Goal: Communication & Community: Answer question/provide support

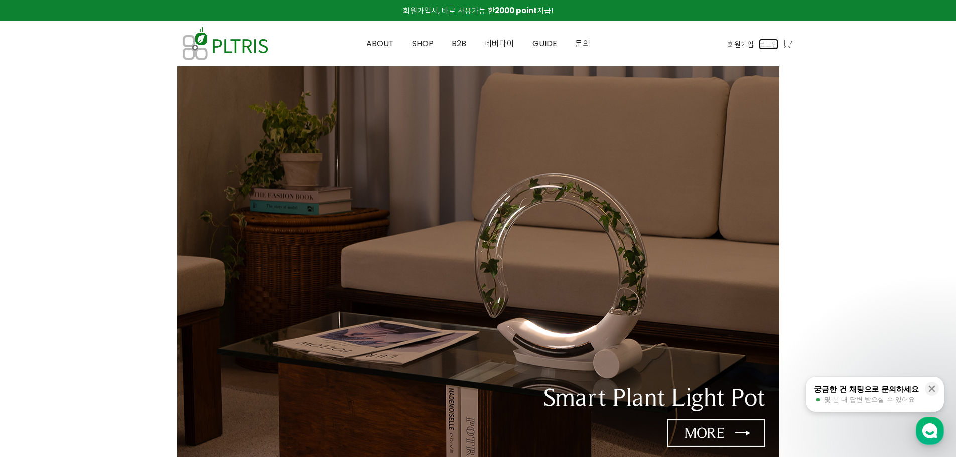
click at [770, 45] on span "로그인" at bounding box center [769, 44] width 20 height 11
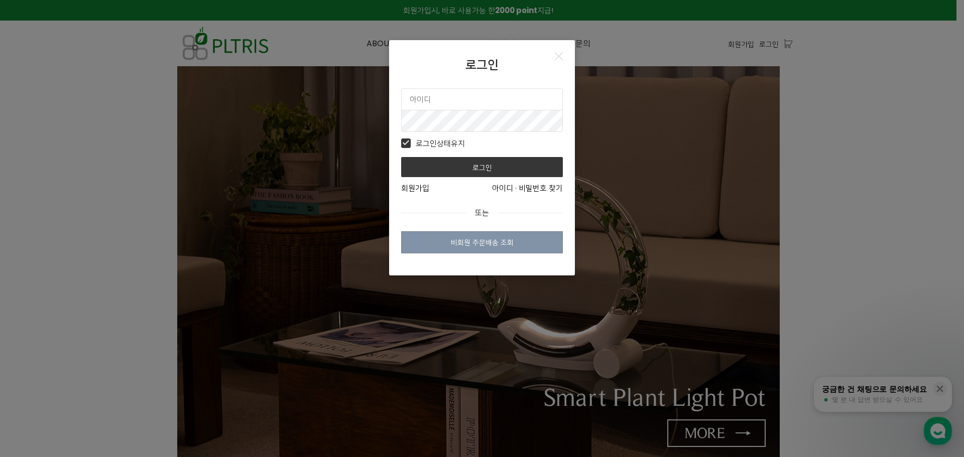
click at [474, 99] on input "text" at bounding box center [482, 99] width 161 height 21
type input "plimsbond"
click at [401, 157] on button "로그인" at bounding box center [482, 167] width 162 height 20
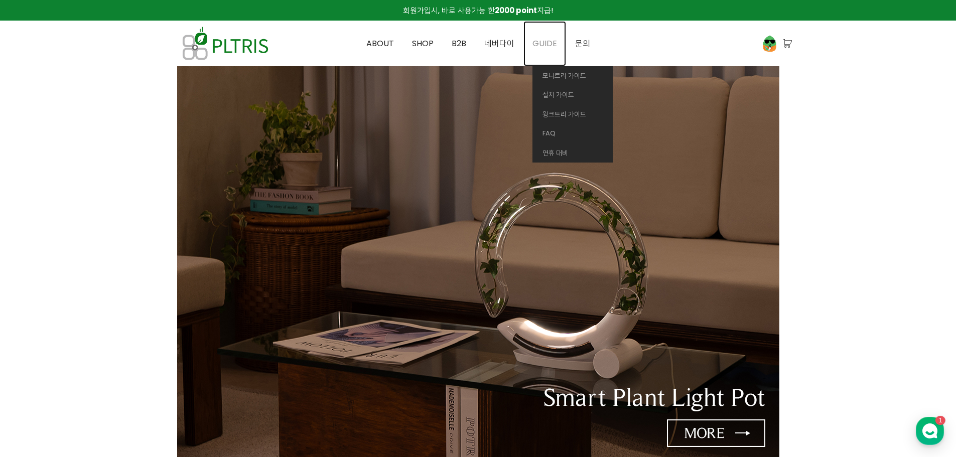
click at [540, 38] on span "GUIDE" at bounding box center [545, 44] width 25 height 12
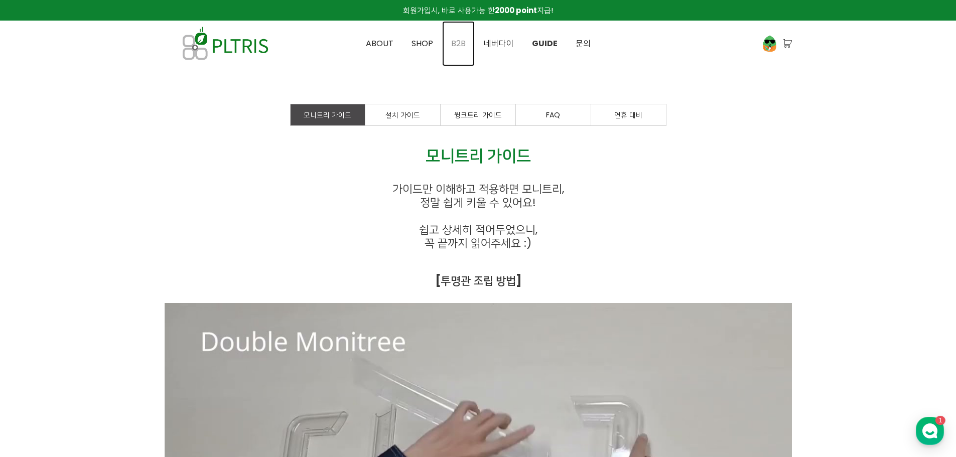
click at [445, 44] on link "B2B" at bounding box center [458, 43] width 33 height 45
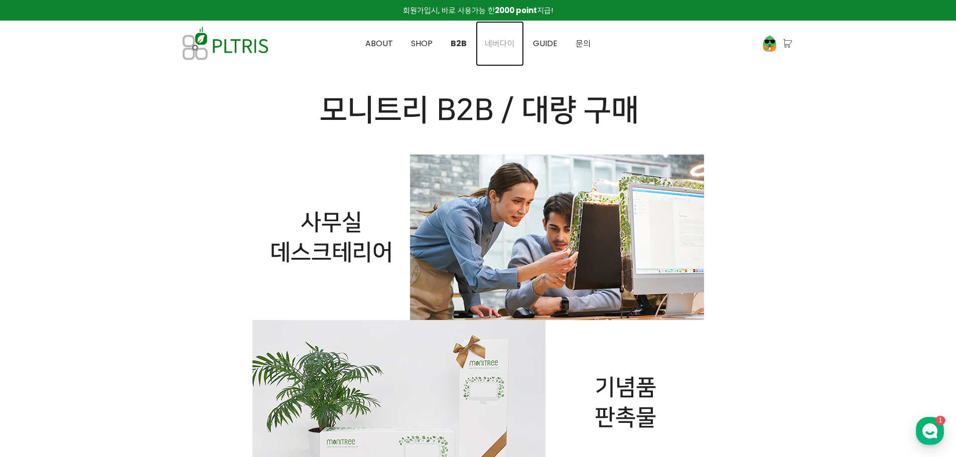
click at [500, 42] on span "네버다이" at bounding box center [500, 44] width 30 height 12
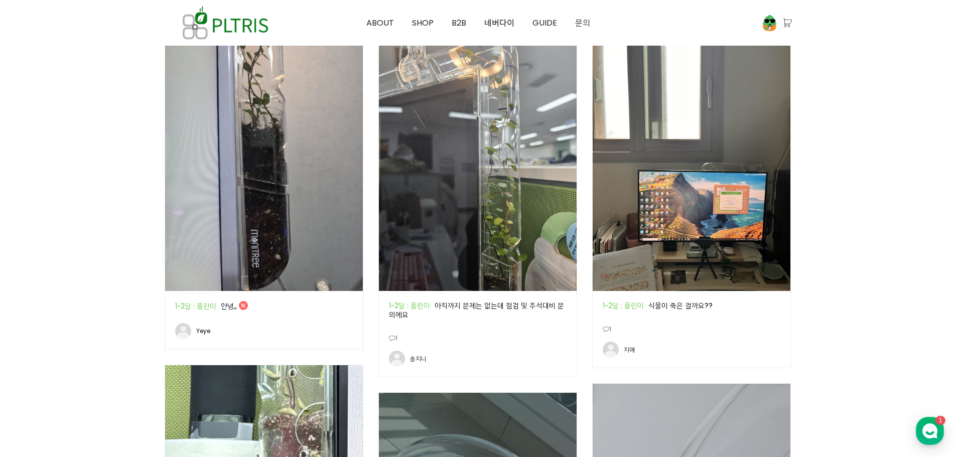
scroll to position [552, 0]
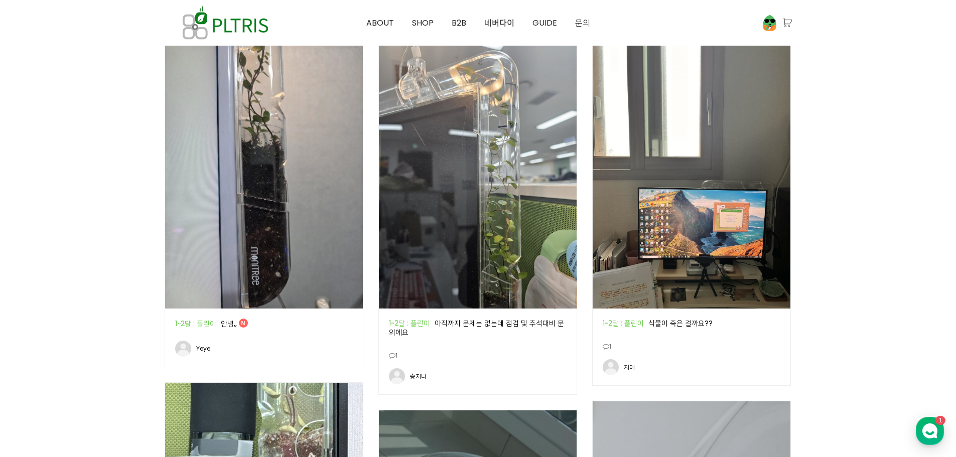
click at [240, 148] on img at bounding box center [264, 177] width 198 height 264
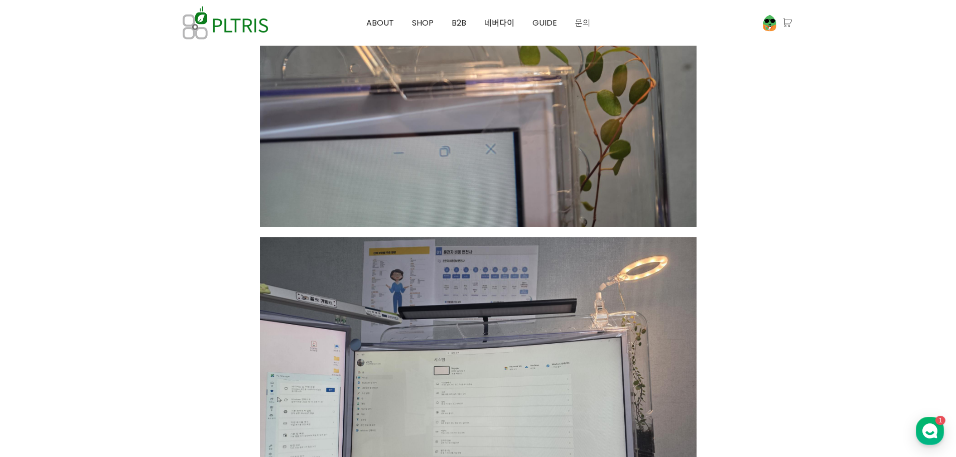
scroll to position [1857, 0]
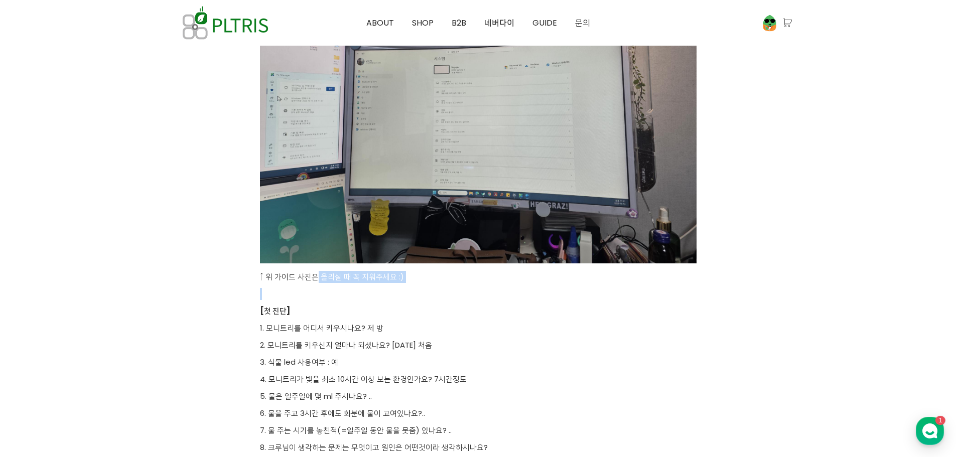
drag, startPoint x: 318, startPoint y: 279, endPoint x: 397, endPoint y: 284, distance: 79.0
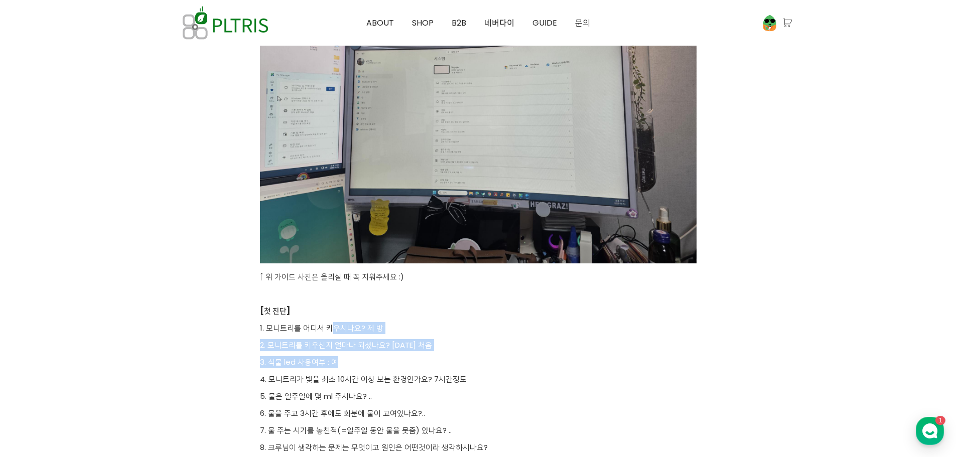
drag, startPoint x: 334, startPoint y: 331, endPoint x: 428, endPoint y: 359, distance: 98.1
click at [428, 359] on p "3. 식물 led 사용여부 : 예" at bounding box center [478, 362] width 437 height 12
drag, startPoint x: 407, startPoint y: 365, endPoint x: 372, endPoint y: 327, distance: 51.5
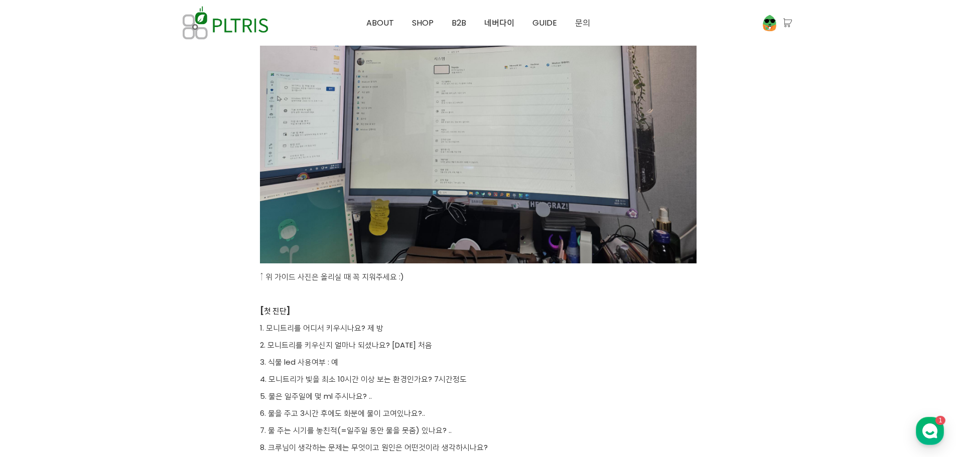
click at [372, 327] on p "1. 모니트리를 어디서 키우시나요? 제 방" at bounding box center [478, 328] width 437 height 12
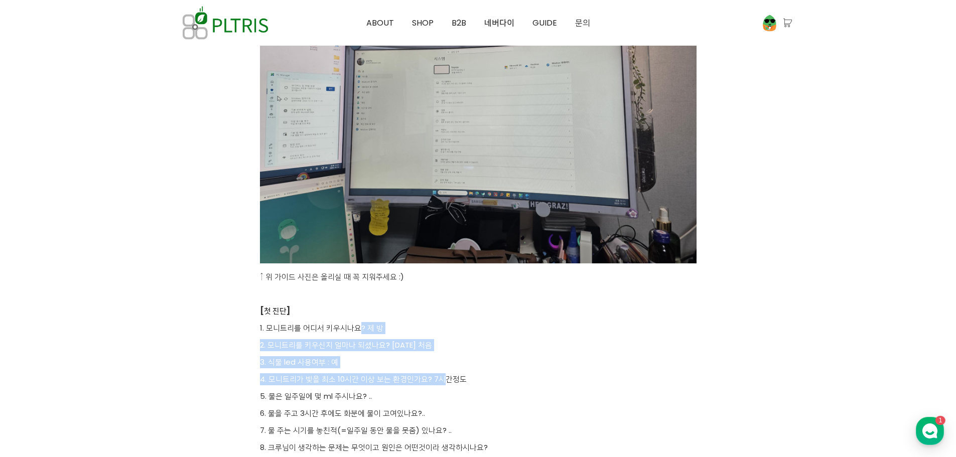
drag, startPoint x: 359, startPoint y: 325, endPoint x: 440, endPoint y: 384, distance: 99.9
click at [440, 384] on p "4. 모니트리가 빛을 최소 10시간 이상 보는 환경인가요? 7시간정도" at bounding box center [478, 379] width 437 height 12
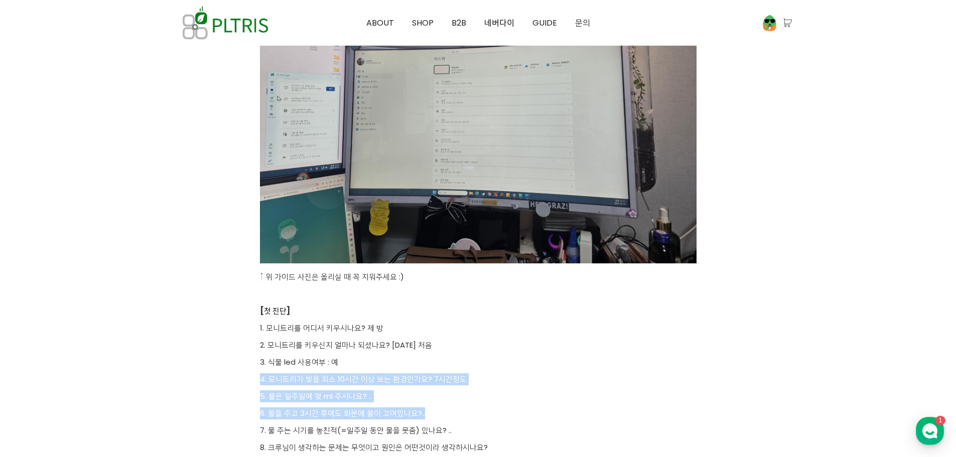
drag, startPoint x: 424, startPoint y: 400, endPoint x: 383, endPoint y: 344, distance: 69.7
click at [382, 342] on p "2. 모니트리를 키우신지 얼마나 되셨나요? 오늘 처음" at bounding box center [478, 345] width 437 height 12
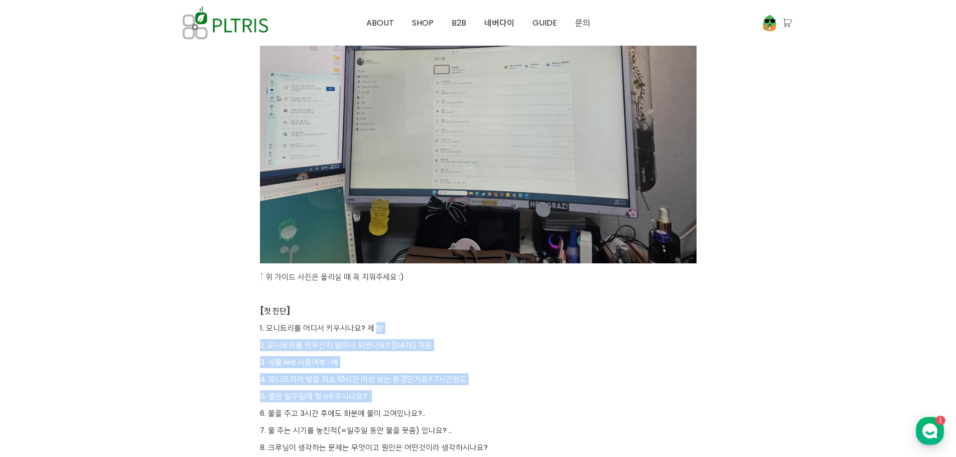
drag, startPoint x: 377, startPoint y: 325, endPoint x: 436, endPoint y: 393, distance: 89.3
click at [436, 393] on p "5. 물은 일주일에 몇 ml 주시나요? .." at bounding box center [478, 397] width 437 height 12
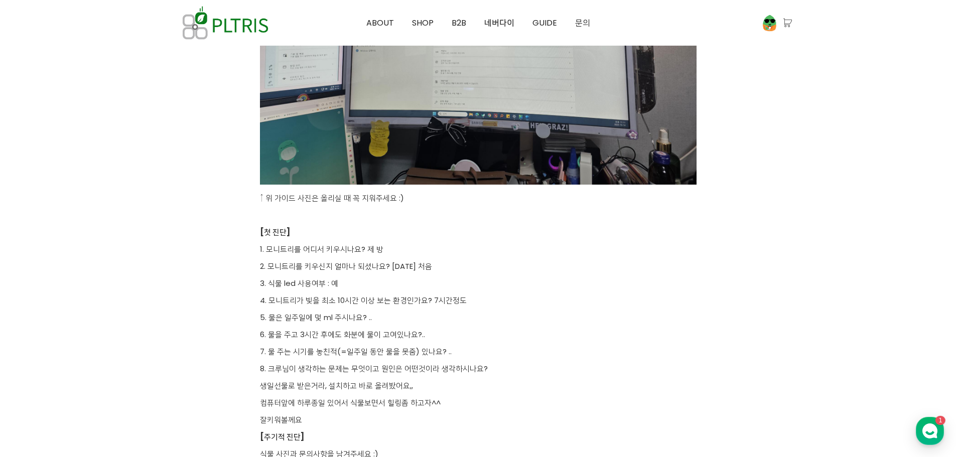
scroll to position [2008, 0]
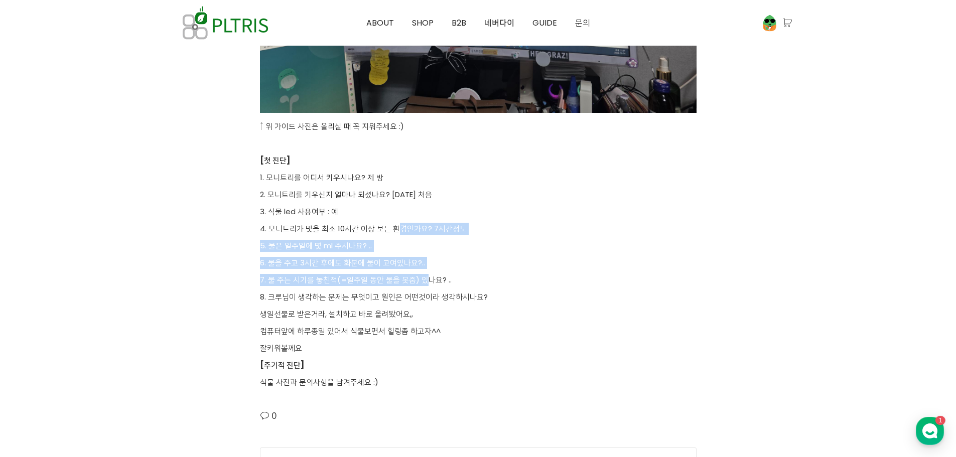
drag, startPoint x: 426, startPoint y: 280, endPoint x: 389, endPoint y: 216, distance: 73.5
click at [389, 216] on p "3. 식물 led 사용여부 : 예" at bounding box center [478, 212] width 437 height 12
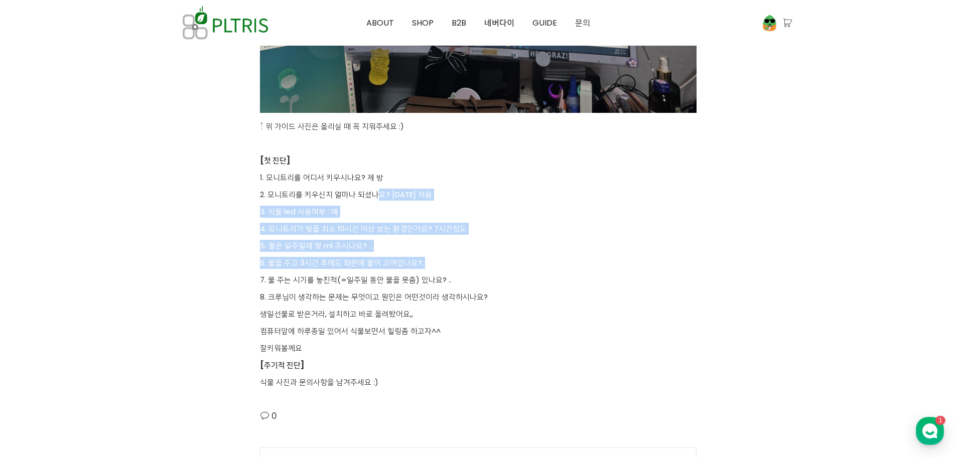
drag, startPoint x: 379, startPoint y: 189, endPoint x: 440, endPoint y: 263, distance: 95.9
click at [440, 263] on p "6. 물을 주고 3시간 후에도 화분에 물이 고여있나요?.." at bounding box center [478, 263] width 437 height 12
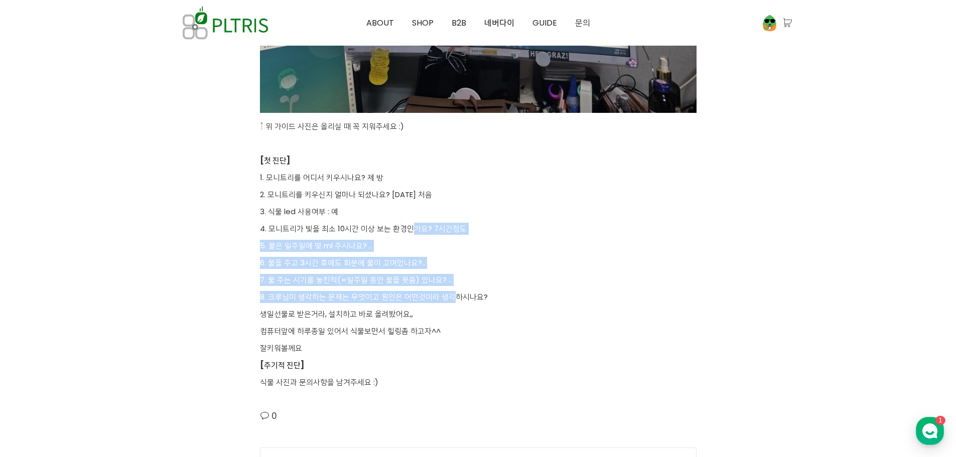
drag, startPoint x: 431, startPoint y: 255, endPoint x: 413, endPoint y: 226, distance: 34.1
click at [413, 226] on p "4. 모니트리가 빛을 최소 10시간 이상 보는 환경인가요? 7시간정도" at bounding box center [478, 229] width 437 height 12
drag, startPoint x: 396, startPoint y: 216, endPoint x: 443, endPoint y: 303, distance: 99.3
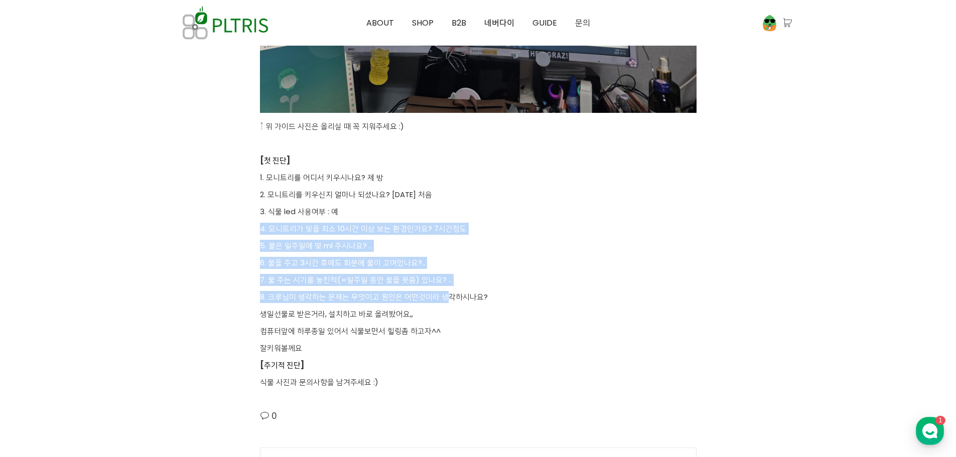
click at [443, 303] on p "8. 크루님이 생각하는 문제는 무엇이고 원인은 어떤것이라 생각하시나요?" at bounding box center [478, 297] width 437 height 12
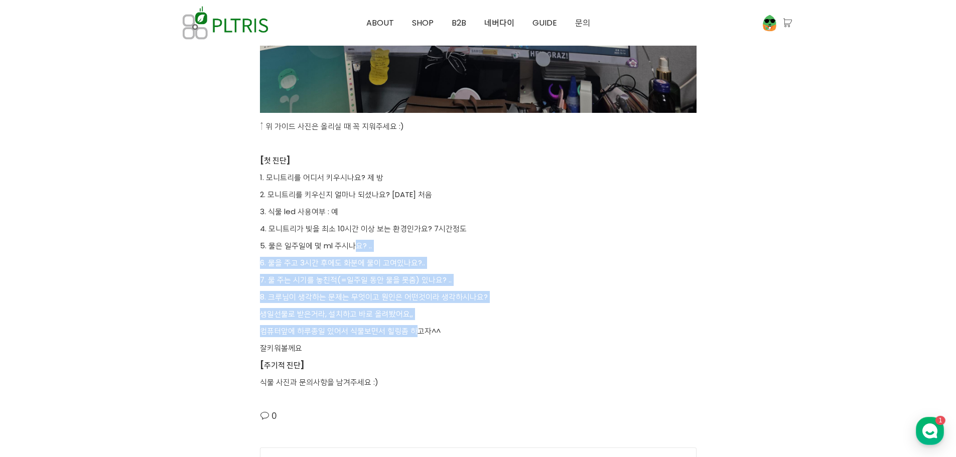
drag, startPoint x: 415, startPoint y: 332, endPoint x: 349, endPoint y: 230, distance: 121.3
click at [349, 230] on p "4. 모니트리가 빛을 최소 10시간 이상 보는 환경인가요? 7시간정도" at bounding box center [478, 229] width 437 height 12
drag, startPoint x: 344, startPoint y: 223, endPoint x: 395, endPoint y: 347, distance: 134.0
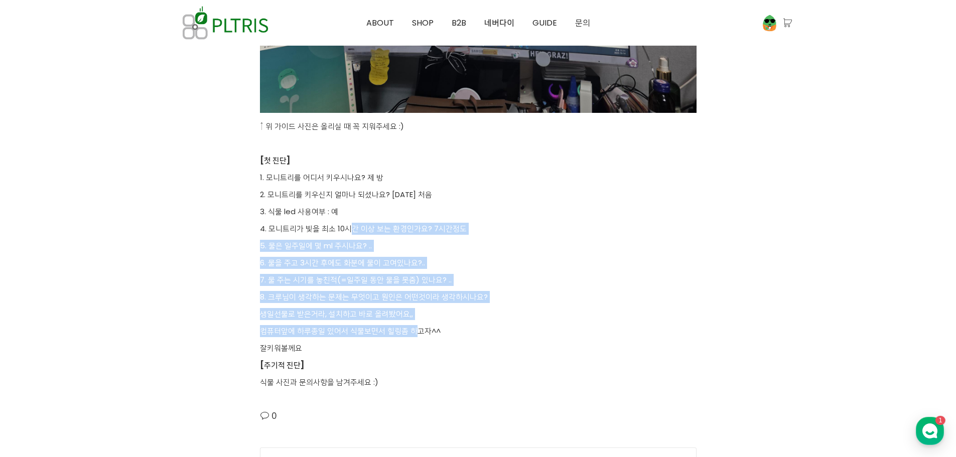
click at [395, 347] on p "잘키워볼께요" at bounding box center [478, 348] width 437 height 12
drag, startPoint x: 386, startPoint y: 346, endPoint x: 318, endPoint y: 247, distance: 119.9
click at [318, 247] on p "5. 물은 일주일에 몇 ml 주시나요? .." at bounding box center [478, 246] width 437 height 12
drag, startPoint x: 331, startPoint y: 274, endPoint x: 354, endPoint y: 341, distance: 71.3
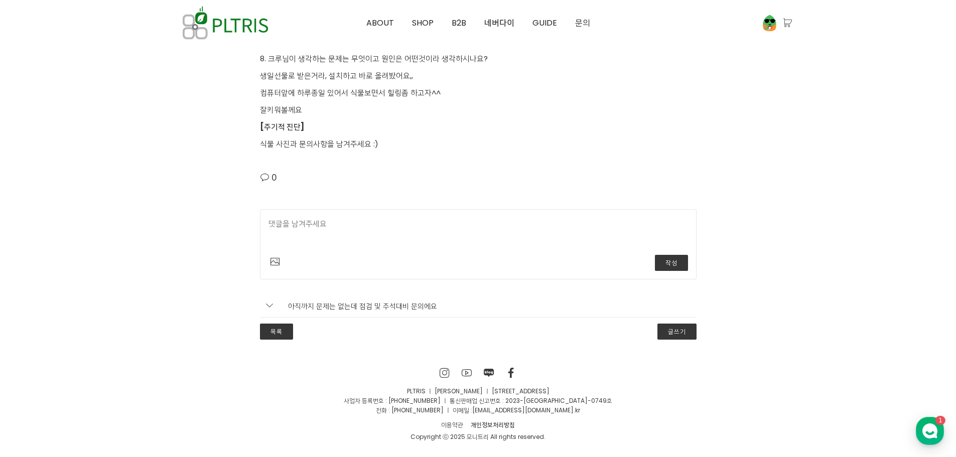
click at [411, 229] on textarea at bounding box center [479, 233] width 420 height 31
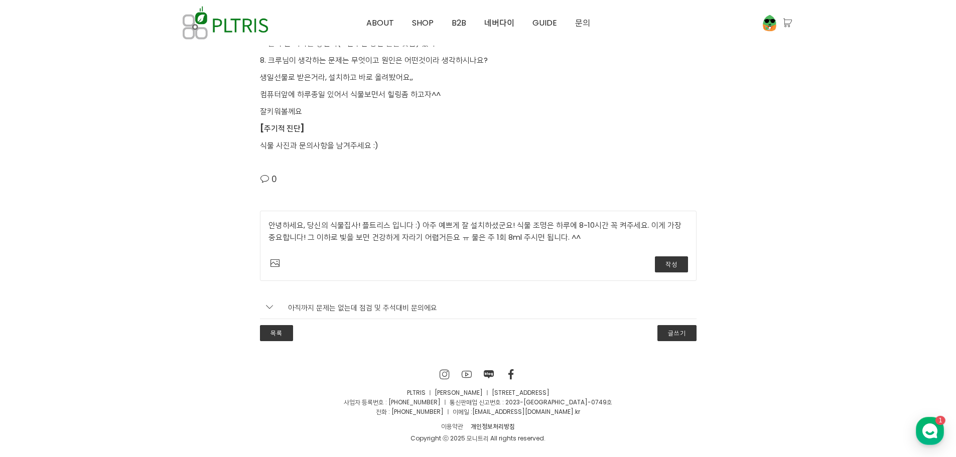
scroll to position [2246, 0]
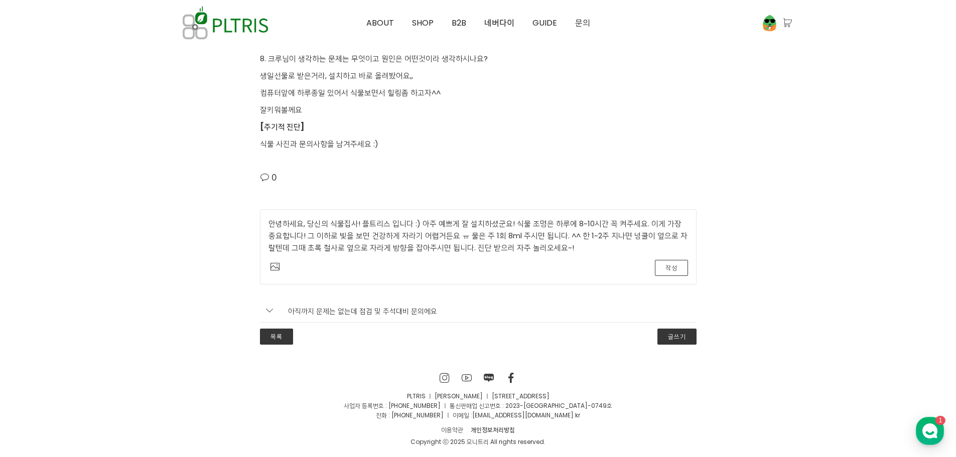
type textarea "안녕하세요, 당신의 식물집사! 플트리스 입니다 :) 아주 예쁘게 잘 설치하셨군요! 식물 조명은 하루에 8~10시간 꼭 켜주세요. 이게 가장 중…"
click at [668, 267] on button "작성" at bounding box center [671, 268] width 33 height 16
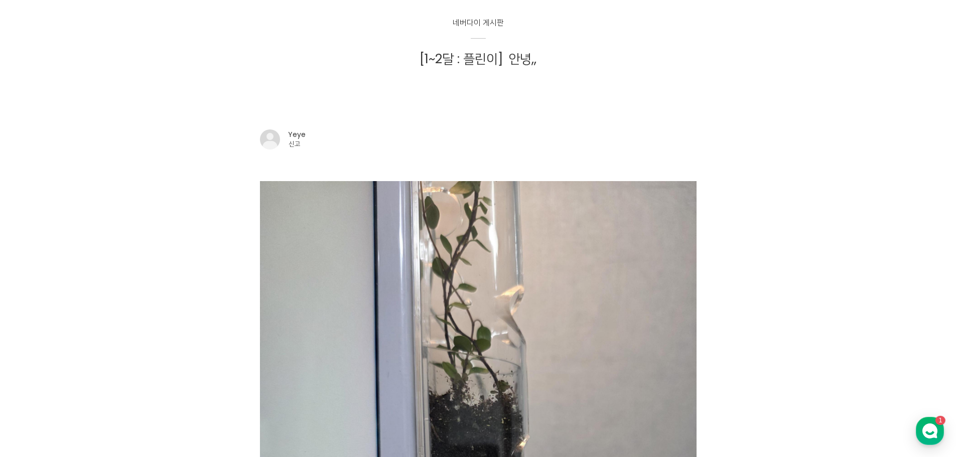
scroll to position [0, 0]
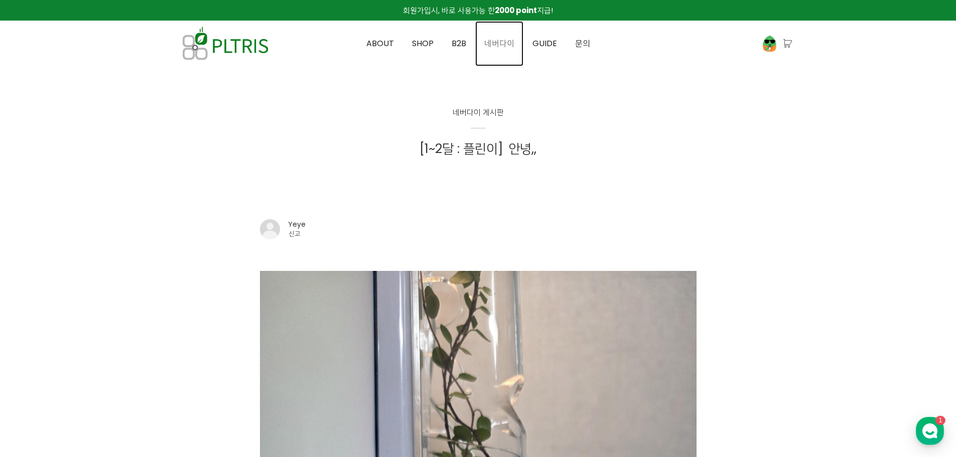
click at [497, 46] on span "네버다이" at bounding box center [499, 44] width 30 height 12
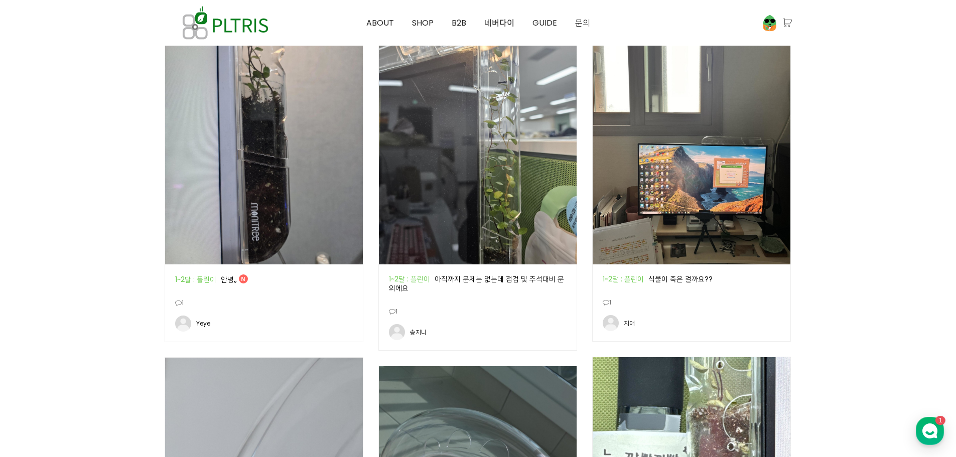
scroll to position [552, 0]
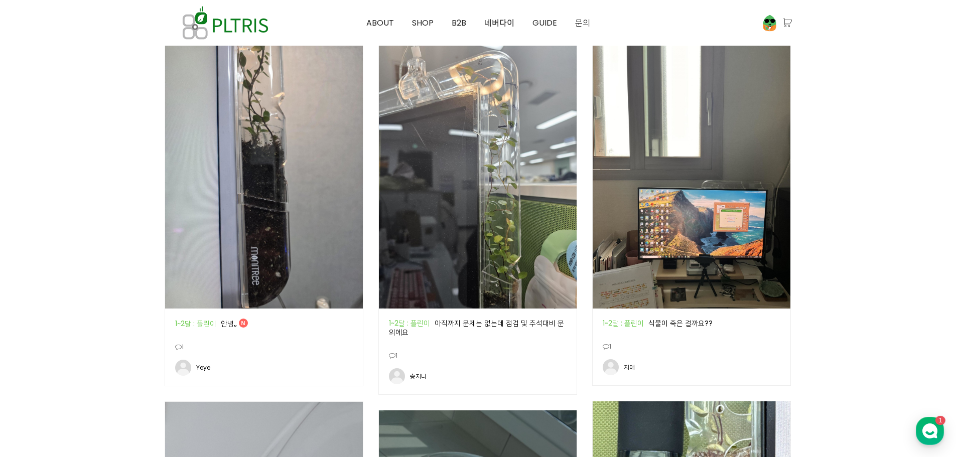
click at [504, 146] on img at bounding box center [478, 177] width 198 height 264
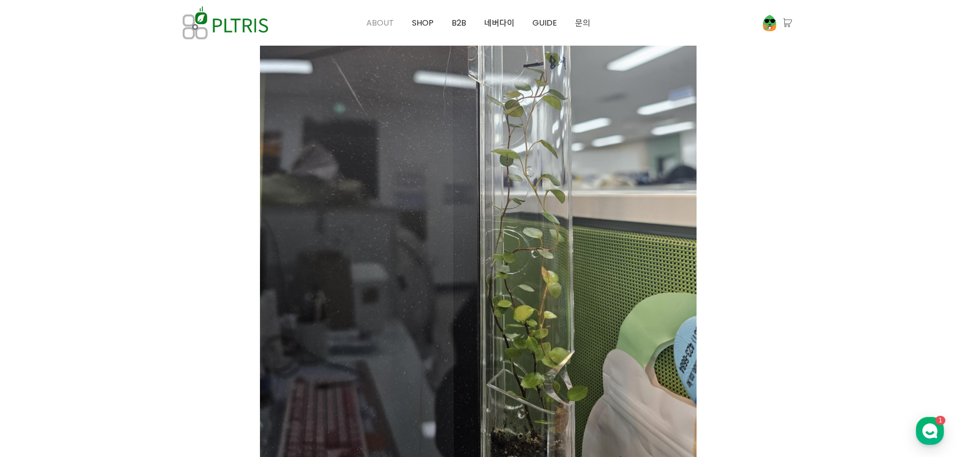
scroll to position [592, 0]
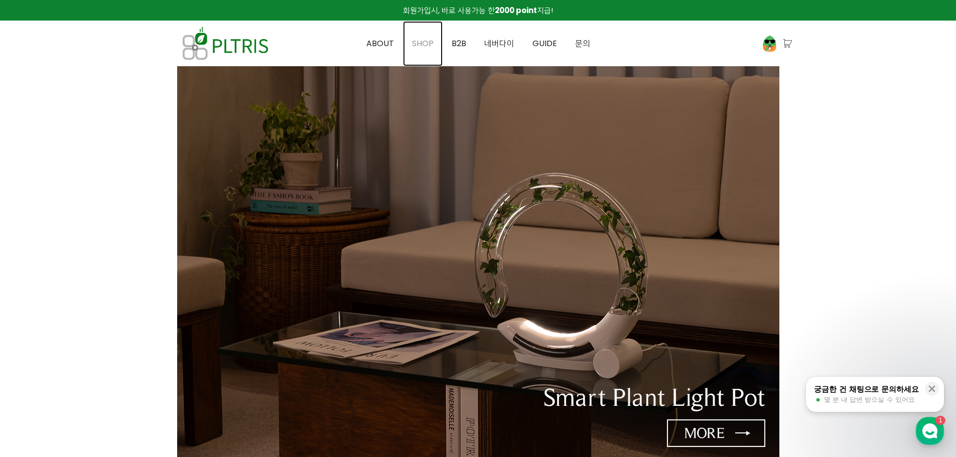
click at [416, 40] on span "SHOP" at bounding box center [423, 44] width 22 height 12
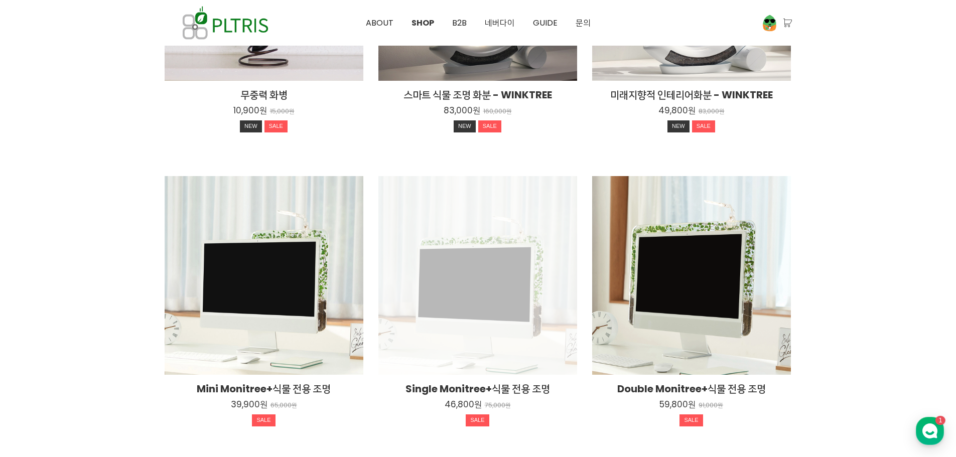
scroll to position [301, 0]
